Goal: Task Accomplishment & Management: Use online tool/utility

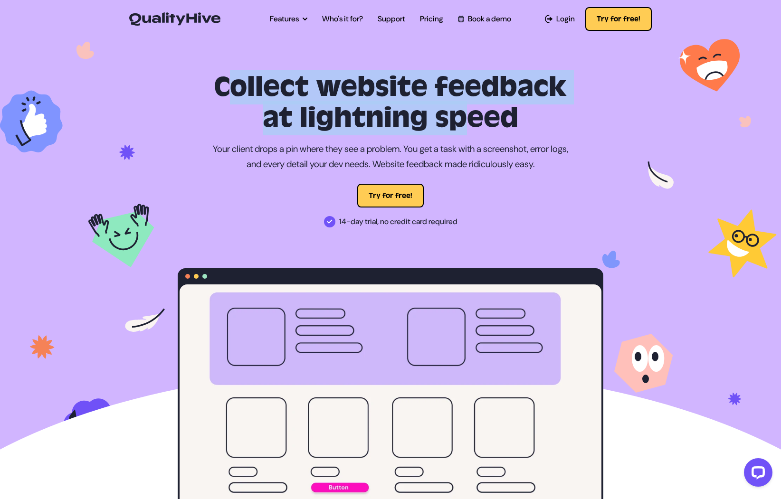
drag, startPoint x: 210, startPoint y: 81, endPoint x: 460, endPoint y: 109, distance: 252.0
click at [460, 109] on h1 "Collect website feedback at lightning speed" at bounding box center [391, 103] width 426 height 62
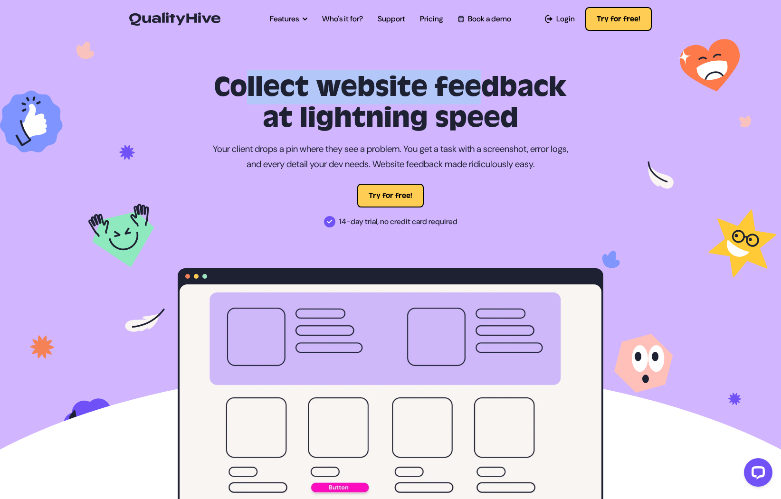
drag, startPoint x: 235, startPoint y: 90, endPoint x: 458, endPoint y: 92, distance: 222.9
click at [458, 92] on h1 "Collect website feedback at lightning speed" at bounding box center [391, 103] width 426 height 62
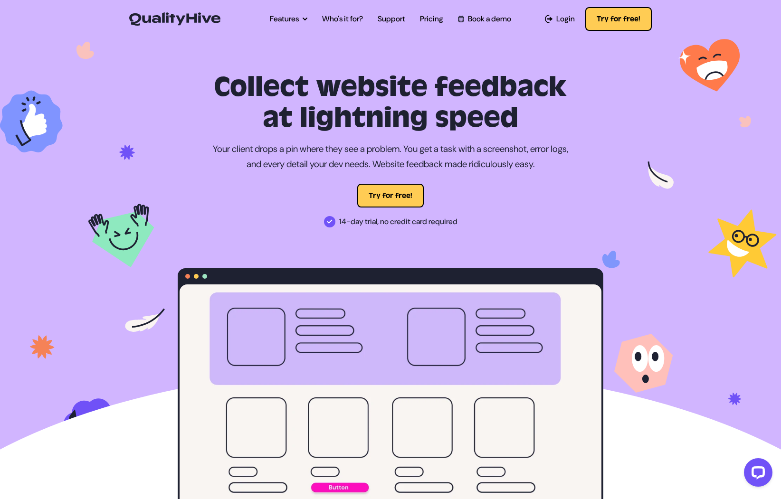
click at [459, 91] on h1 "Collect website feedback at lightning speed" at bounding box center [391, 103] width 426 height 62
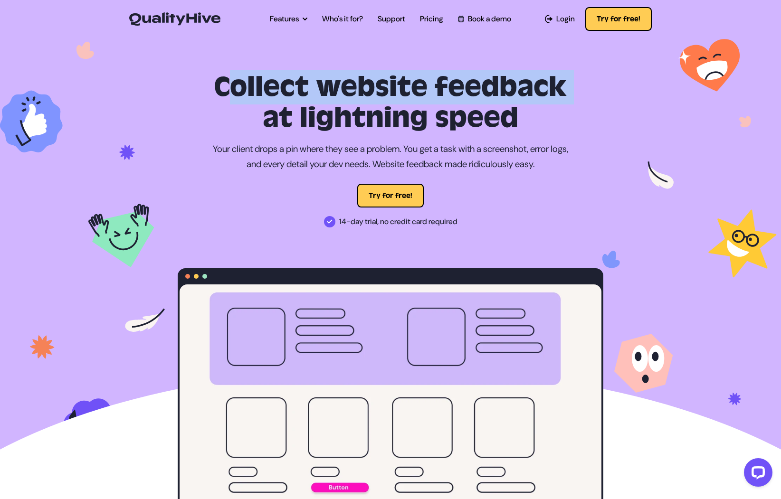
click at [482, 92] on h1 "Collect website feedback at lightning speed" at bounding box center [391, 103] width 426 height 62
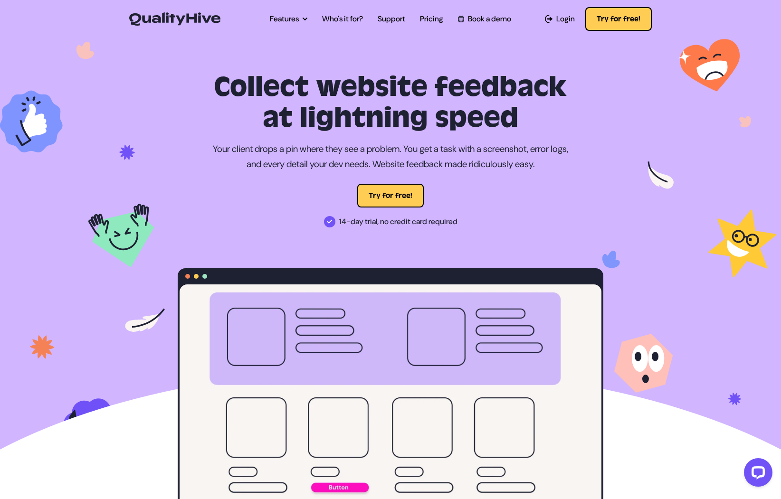
click at [472, 116] on h1 "Collect website feedback at lightning speed" at bounding box center [391, 103] width 426 height 62
click at [431, 115] on h1 "Collect website feedback at lightning speed" at bounding box center [391, 103] width 426 height 62
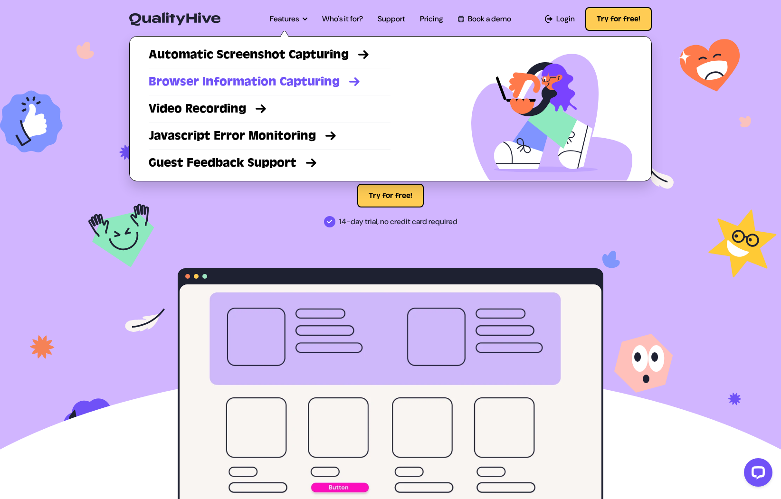
click at [289, 81] on link "Browser Information Capturing" at bounding box center [270, 81] width 242 height 17
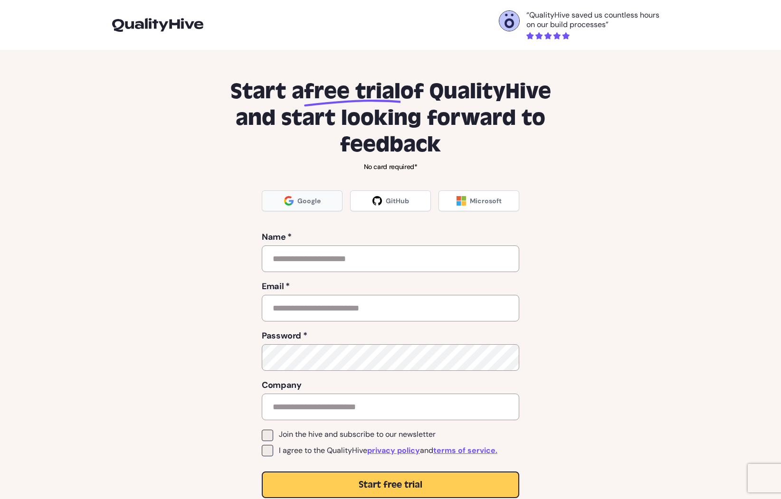
click at [329, 203] on link "Google" at bounding box center [302, 201] width 81 height 21
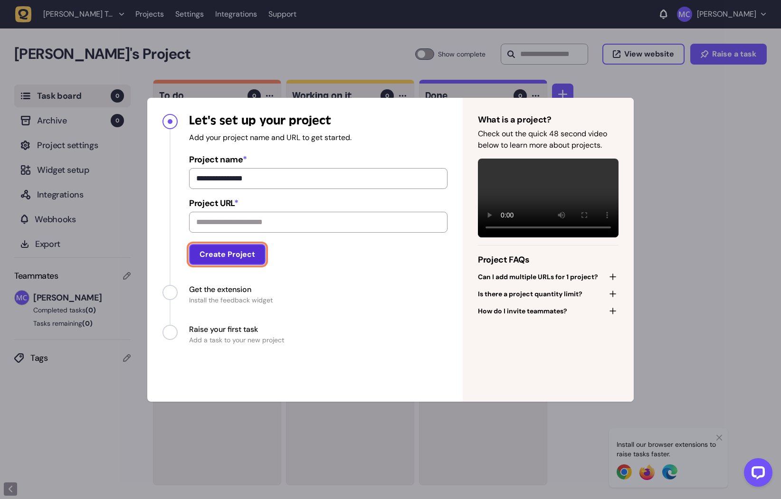
click at [239, 256] on button "Create Project" at bounding box center [227, 254] width 77 height 21
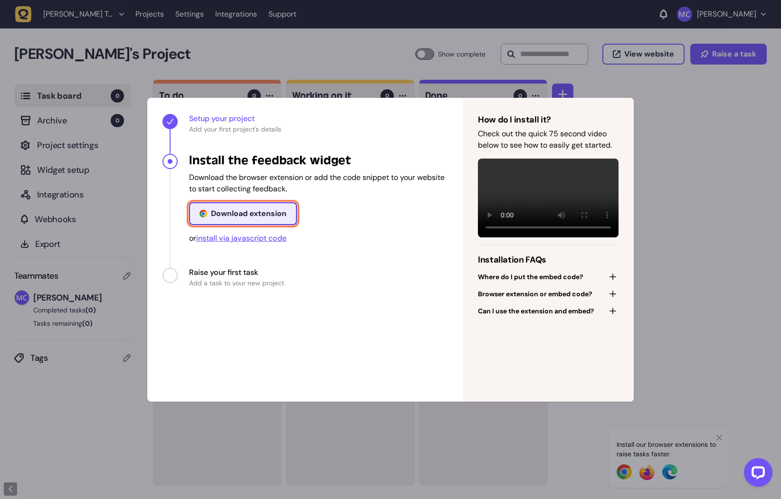
click at [287, 220] on link "Download extension" at bounding box center [243, 213] width 108 height 23
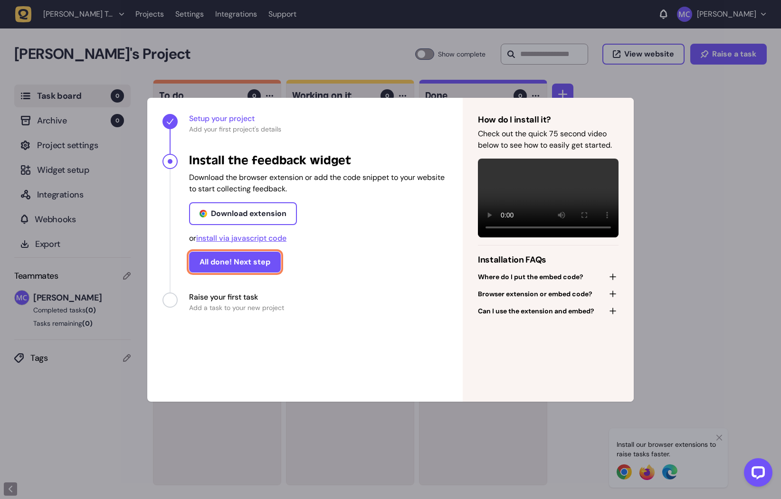
click at [242, 261] on button "All done! Next step" at bounding box center [235, 262] width 92 height 21
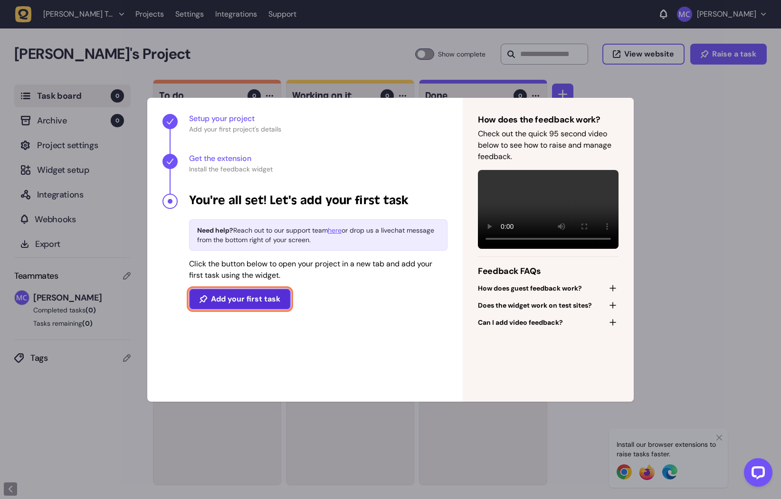
click at [266, 298] on button "Add your first task" at bounding box center [240, 299] width 102 height 21
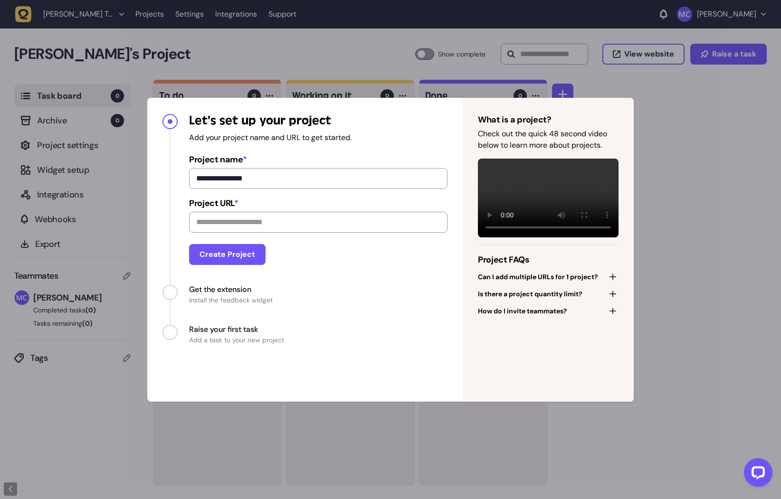
click at [678, 126] on div "**********" at bounding box center [390, 249] width 781 height 499
click at [243, 288] on span "Get the extension" at bounding box center [231, 289] width 84 height 11
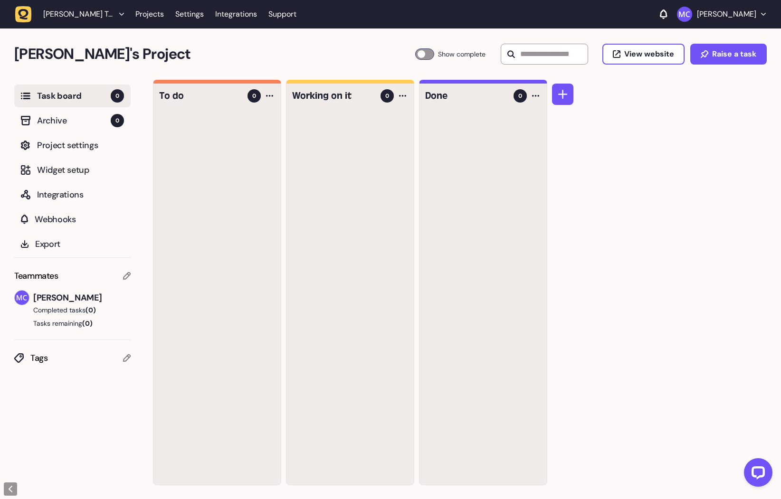
click at [595, 175] on div "To do 0 Working on it 0 Done 0" at bounding box center [467, 290] width 628 height 420
click at [31, 11] on link "button" at bounding box center [26, 14] width 22 height 17
